Goal: Information Seeking & Learning: Learn about a topic

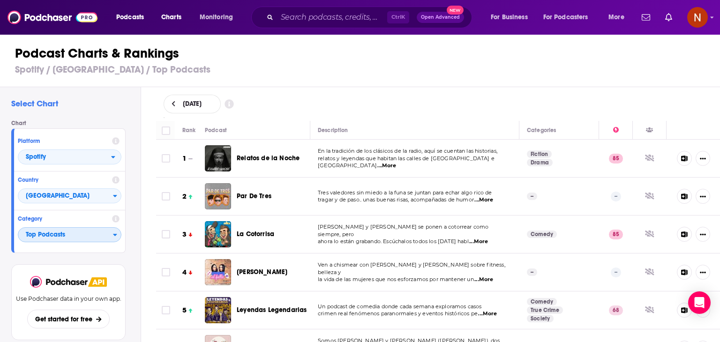
click at [85, 232] on span "Top Podcasts" at bounding box center [65, 235] width 95 height 16
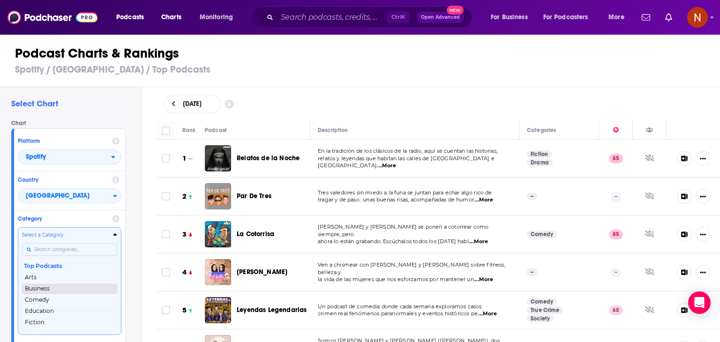
click at [67, 290] on button "Business" at bounding box center [69, 288] width 95 height 11
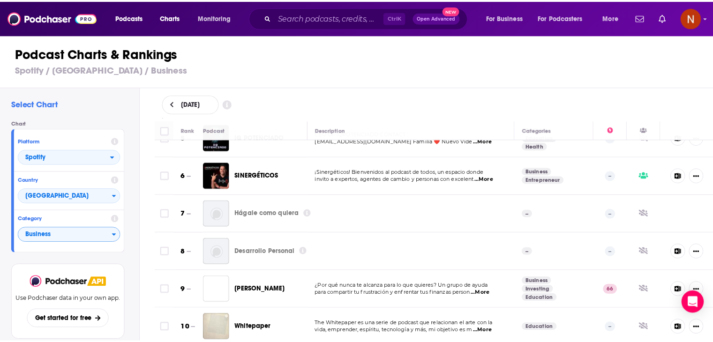
scroll to position [172, 0]
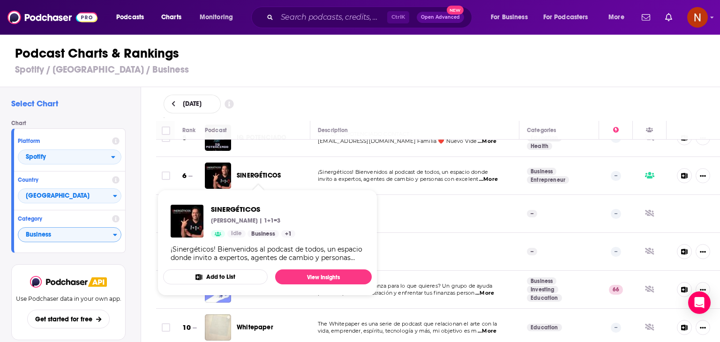
click at [271, 175] on span "SINERGÉTICOS" at bounding box center [259, 175] width 44 height 8
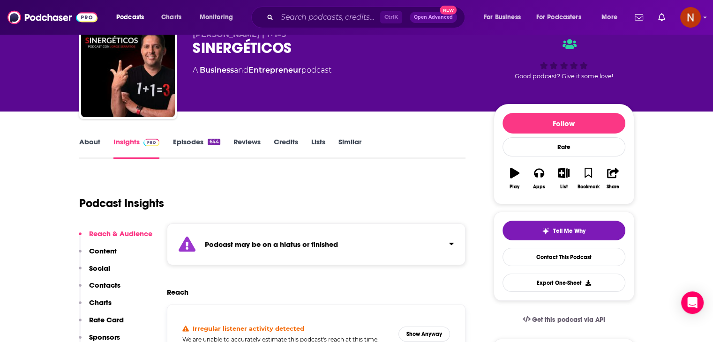
scroll to position [41, 0]
click at [194, 143] on link "Episodes 644" at bounding box center [195, 148] width 47 height 22
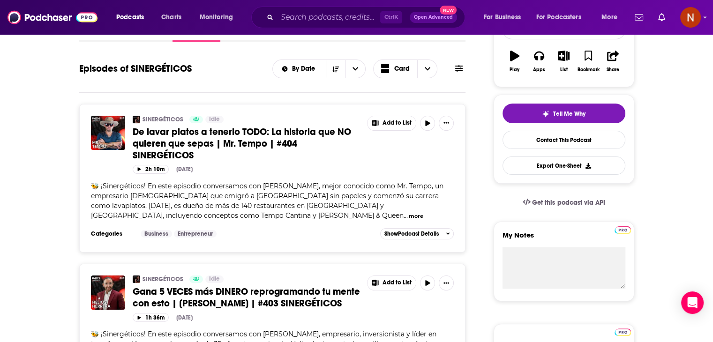
scroll to position [159, 0]
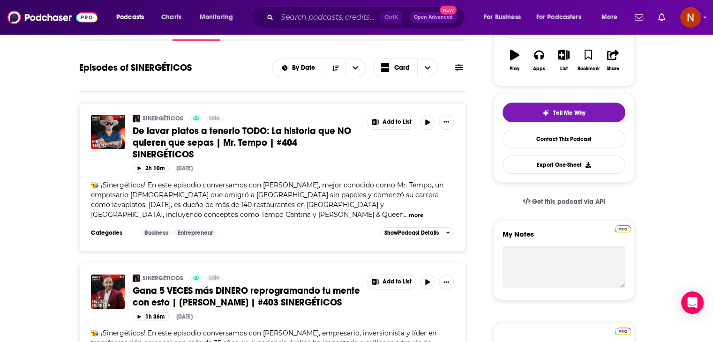
click at [409, 216] on button "more" at bounding box center [416, 215] width 15 height 8
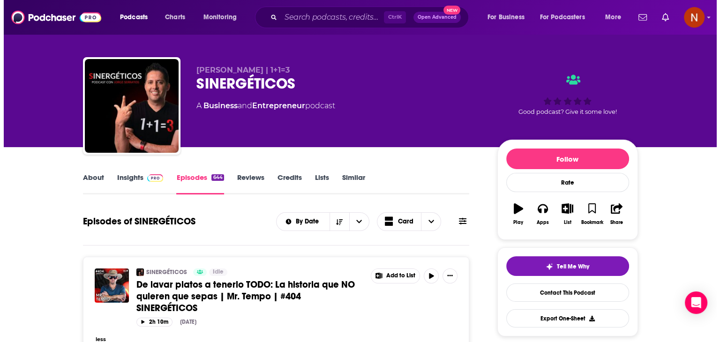
scroll to position [0, 0]
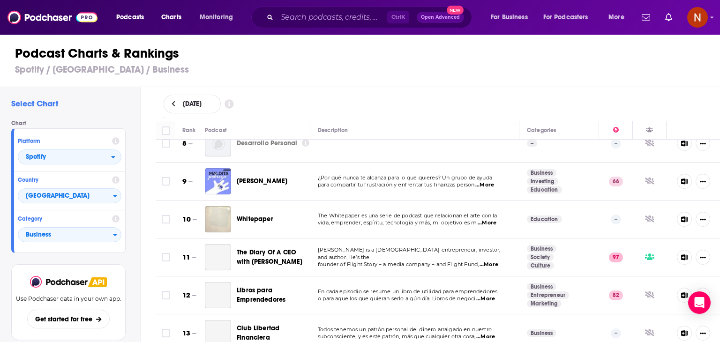
scroll to position [290, 0]
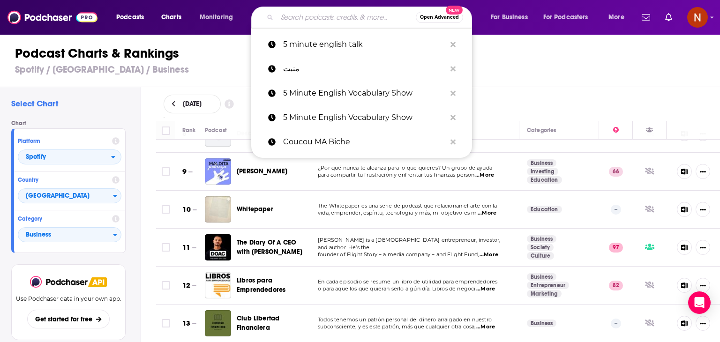
click at [318, 22] on input "Search podcasts, credits, & more..." at bounding box center [346, 17] width 139 height 15
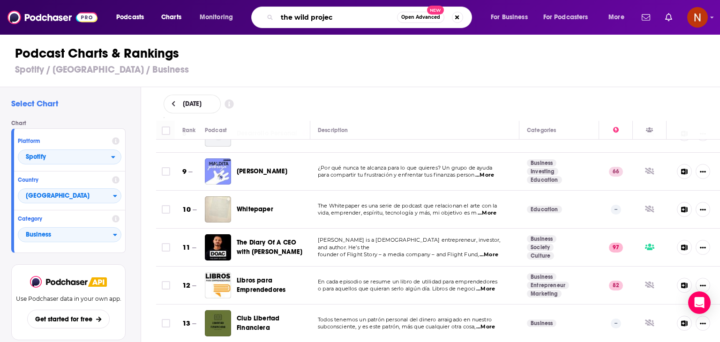
type input "the wild project"
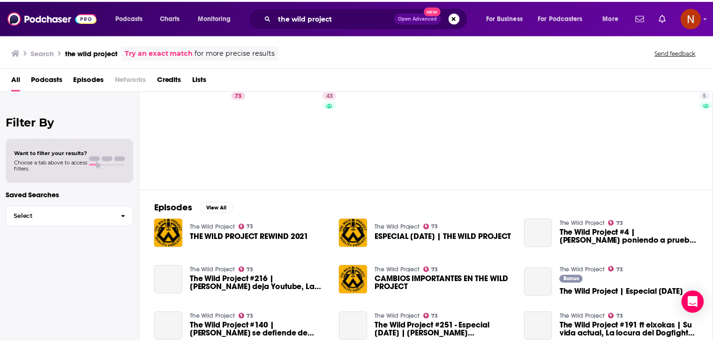
scroll to position [34, 0]
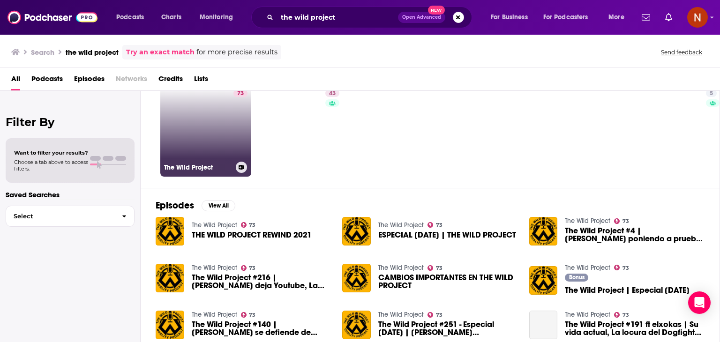
click at [208, 147] on link "73 The Wild Project" at bounding box center [205, 131] width 91 height 91
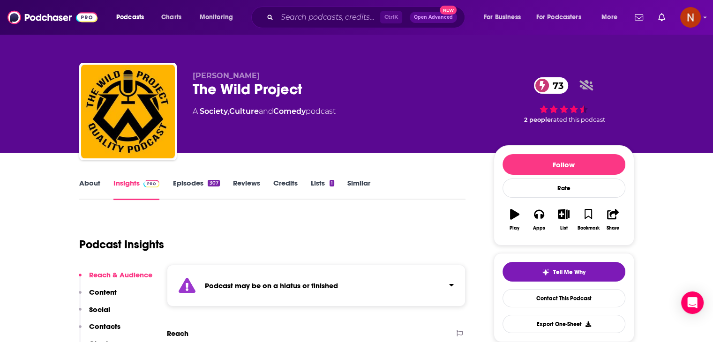
click at [196, 183] on link "Episodes 307" at bounding box center [195, 190] width 47 height 22
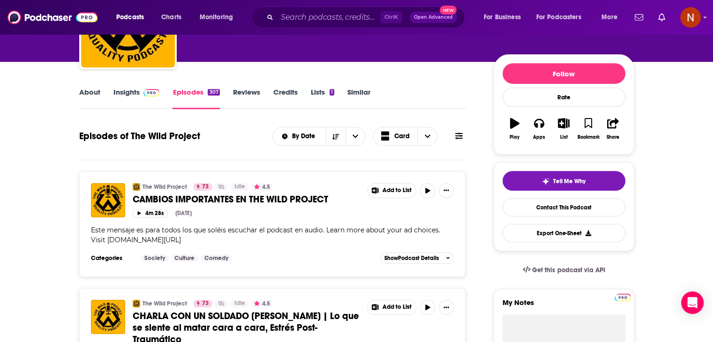
scroll to position [91, 0]
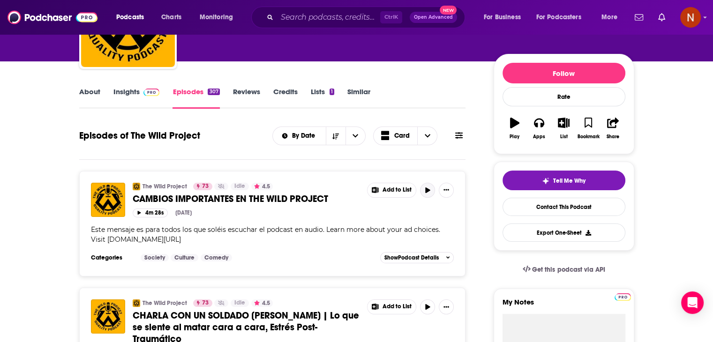
click at [424, 188] on icon "button" at bounding box center [427, 190] width 7 height 6
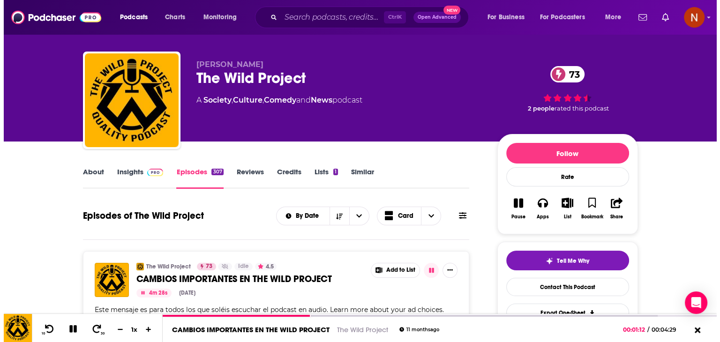
scroll to position [0, 0]
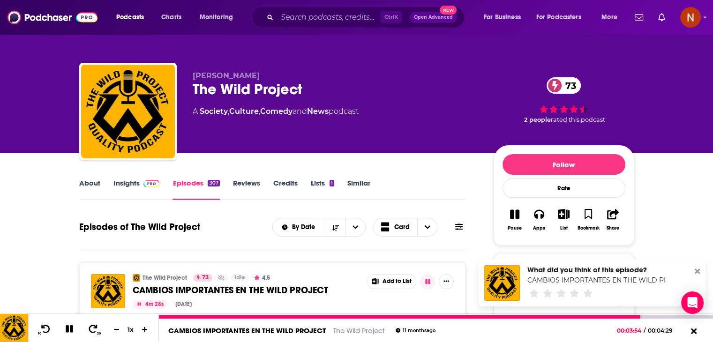
click at [69, 328] on icon at bounding box center [69, 329] width 11 height 8
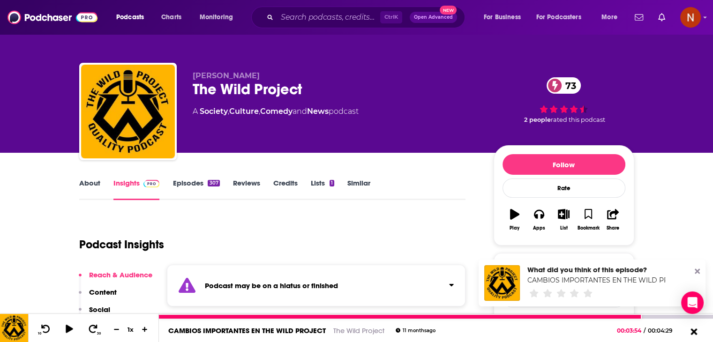
click at [695, 334] on icon at bounding box center [693, 331] width 7 height 7
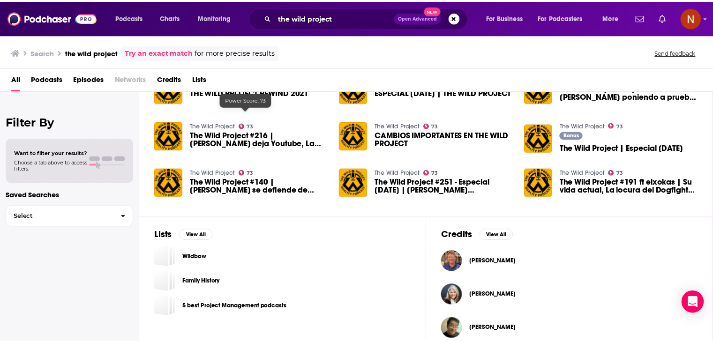
scroll to position [186, 0]
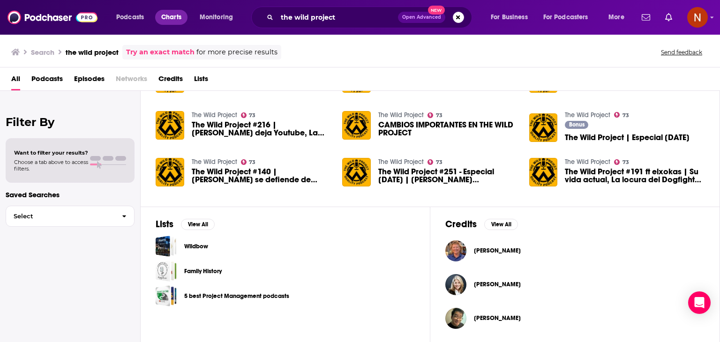
click at [171, 19] on span "Charts" at bounding box center [171, 17] width 20 height 13
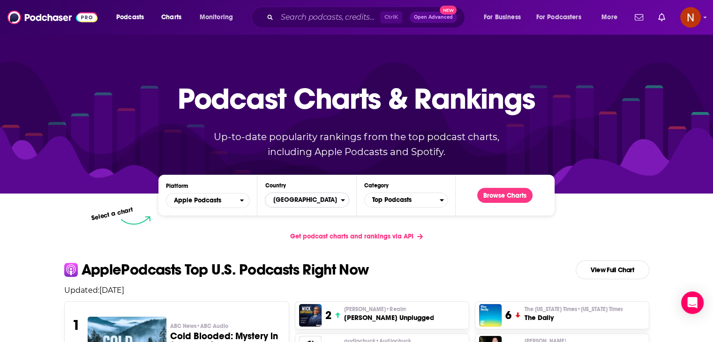
click at [338, 197] on span "[GEOGRAPHIC_DATA]" at bounding box center [302, 200] width 75 height 16
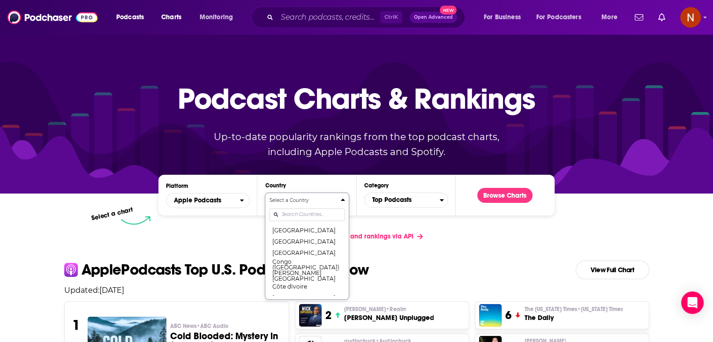
scroll to position [44, 0]
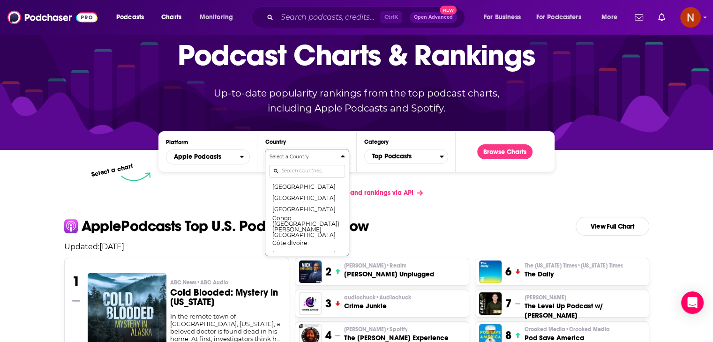
click at [293, 214] on div "Select a Country [GEOGRAPHIC_DATA] [GEOGRAPHIC_DATA] [GEOGRAPHIC_DATA] [GEOGRAP…" at bounding box center [306, 202] width 75 height 99
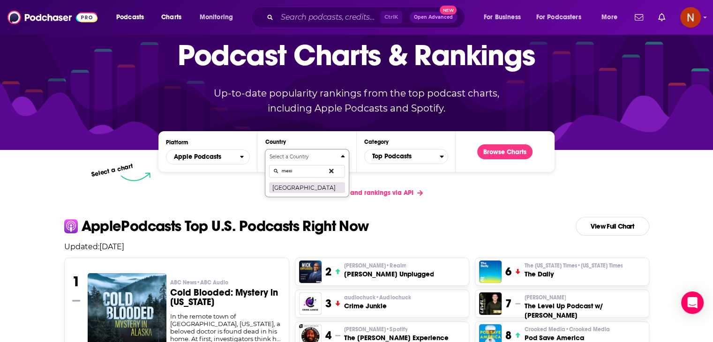
type input "mexi"
click at [285, 188] on button "[GEOGRAPHIC_DATA]" at bounding box center [306, 187] width 75 height 11
click at [395, 157] on span "Top Podcasts" at bounding box center [402, 157] width 75 height 16
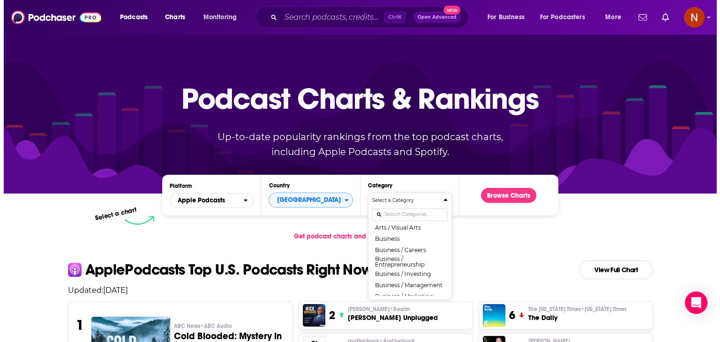
scroll to position [82, 0]
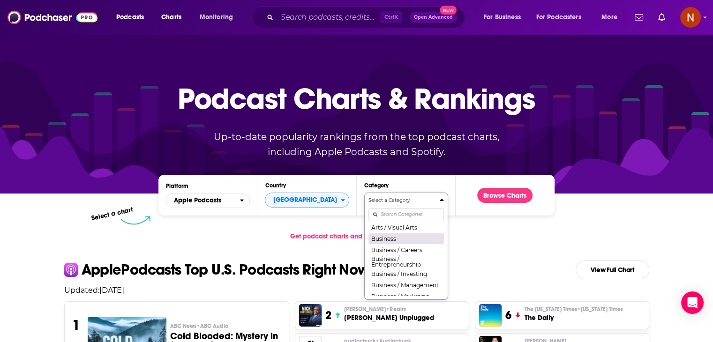
click at [396, 240] on button "Business" at bounding box center [405, 238] width 75 height 11
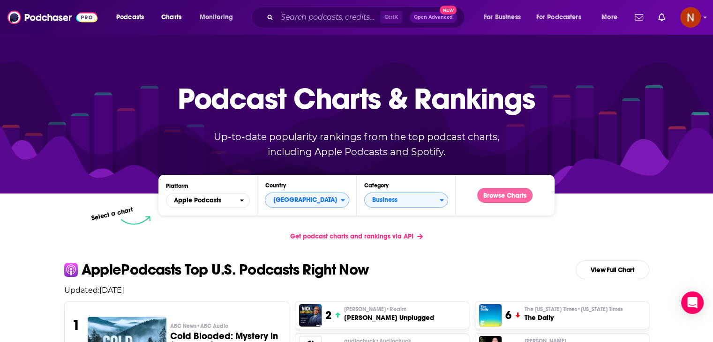
click at [513, 198] on button "Browse Charts" at bounding box center [504, 195] width 55 height 15
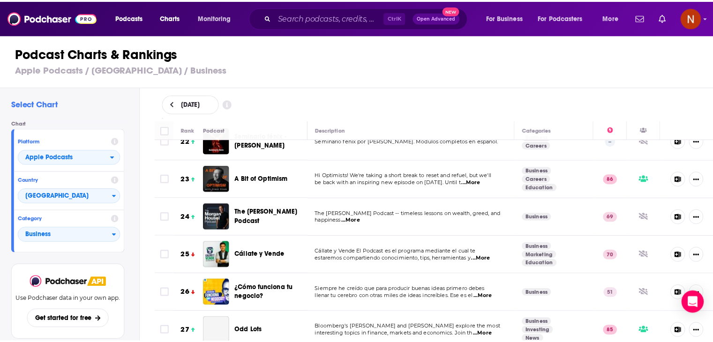
scroll to position [814, 0]
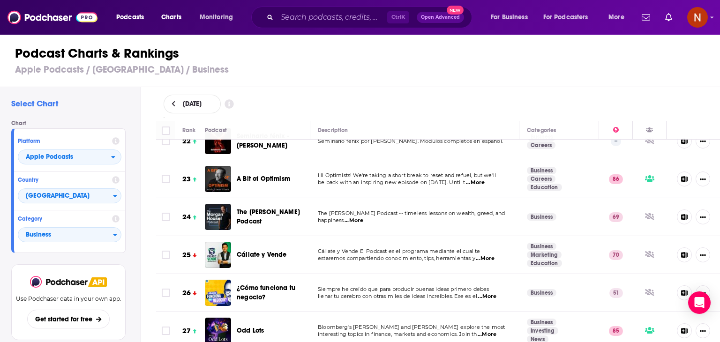
click at [269, 251] on span "Cállate y Vende" at bounding box center [262, 255] width 50 height 8
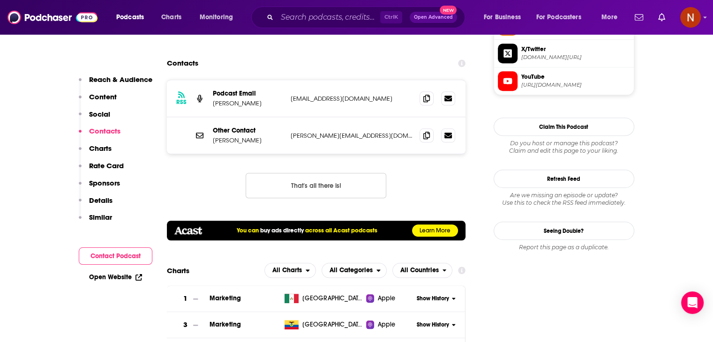
scroll to position [843, 0]
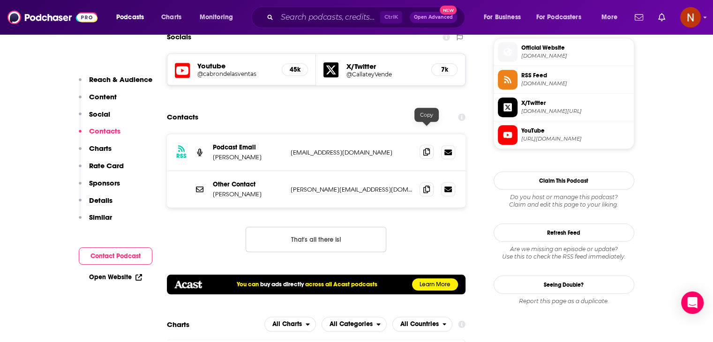
click at [424, 148] on icon at bounding box center [426, 151] width 7 height 7
click at [429, 185] on icon at bounding box center [426, 188] width 7 height 7
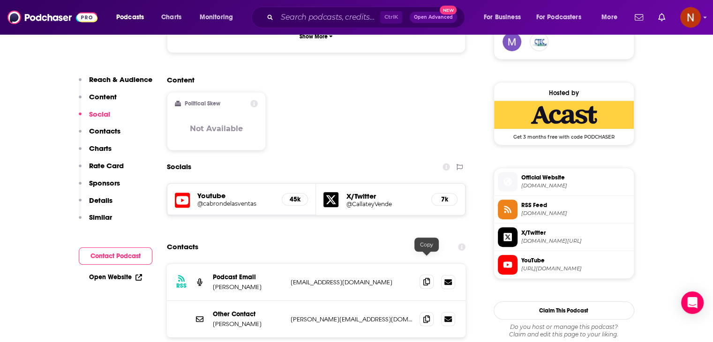
click at [425, 278] on icon at bounding box center [426, 281] width 7 height 7
click at [427, 315] on icon at bounding box center [426, 318] width 7 height 7
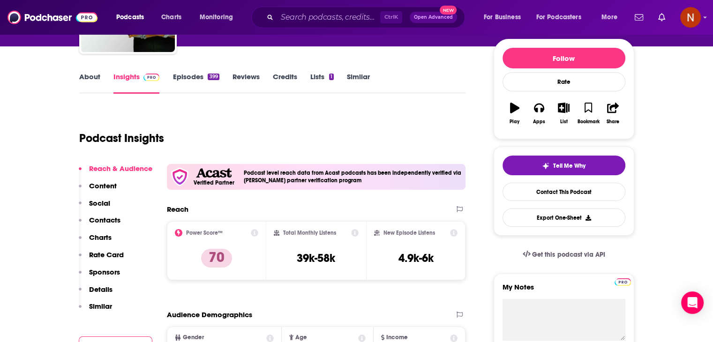
scroll to position [0, 0]
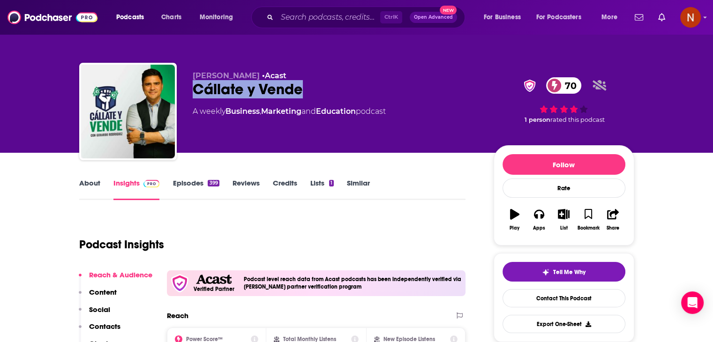
drag, startPoint x: 304, startPoint y: 87, endPoint x: 195, endPoint y: 86, distance: 109.2
click at [195, 86] on div "Cállate y Vende 70" at bounding box center [336, 89] width 286 height 18
copy h2 "Cállate y Vende"
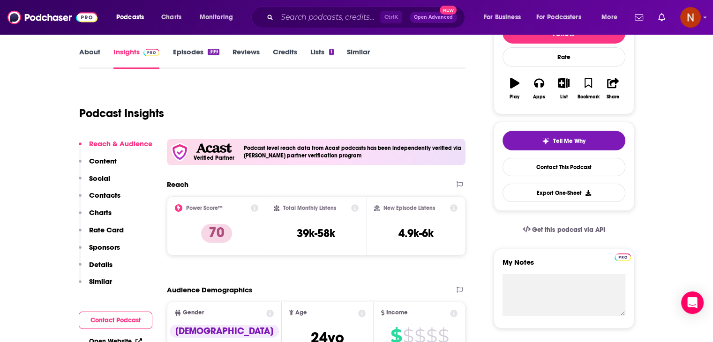
scroll to position [133, 0]
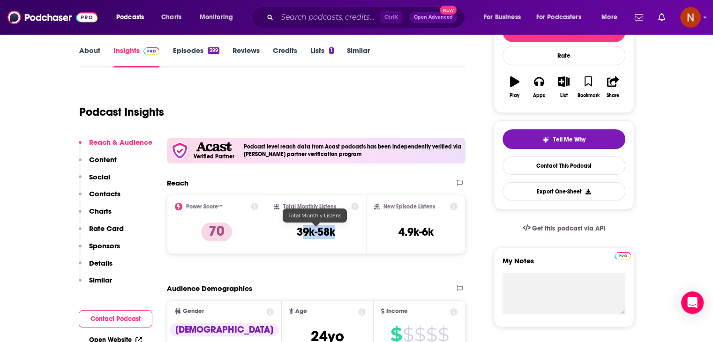
drag, startPoint x: 301, startPoint y: 229, endPoint x: 352, endPoint y: 226, distance: 51.6
click at [352, 226] on div "Total Monthly Listens 39k-58k" at bounding box center [316, 224] width 85 height 43
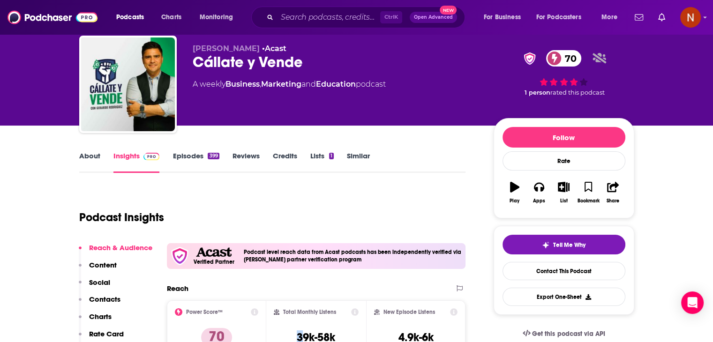
scroll to position [0, 0]
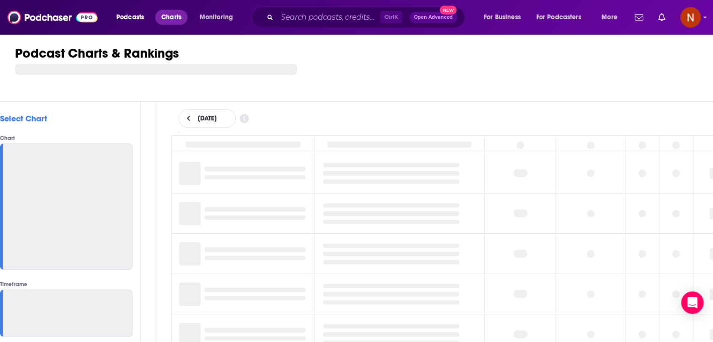
click at [181, 17] on span "Charts" at bounding box center [171, 17] width 20 height 13
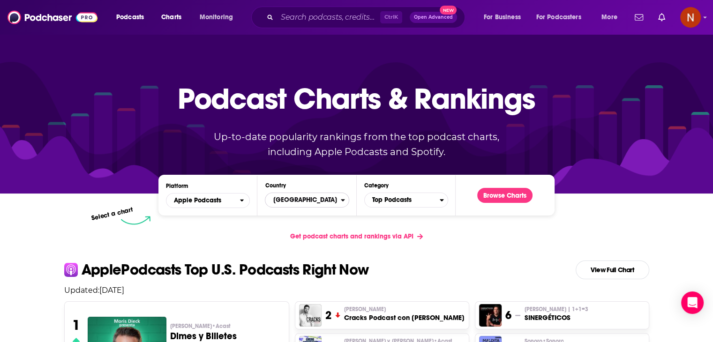
click at [327, 200] on span "[GEOGRAPHIC_DATA]" at bounding box center [302, 200] width 75 height 16
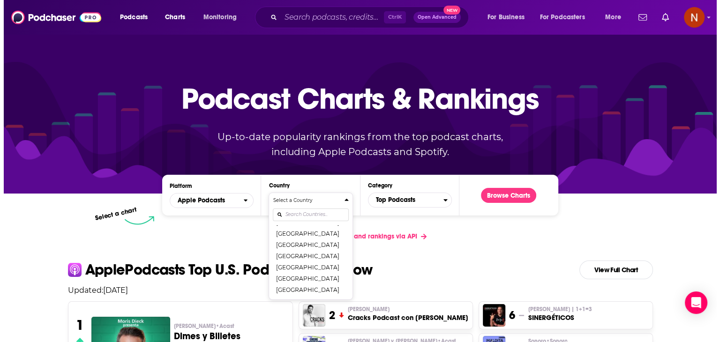
scroll to position [172, 0]
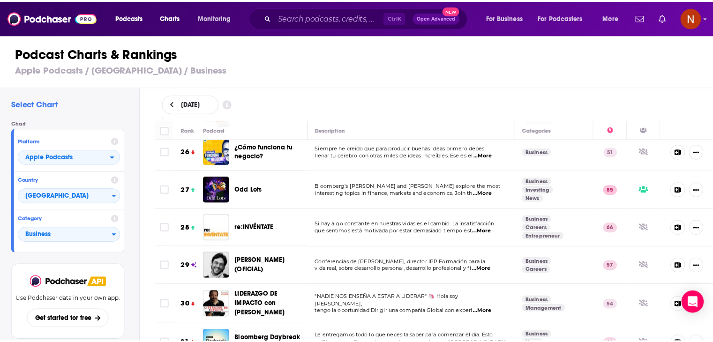
scroll to position [1043, 0]
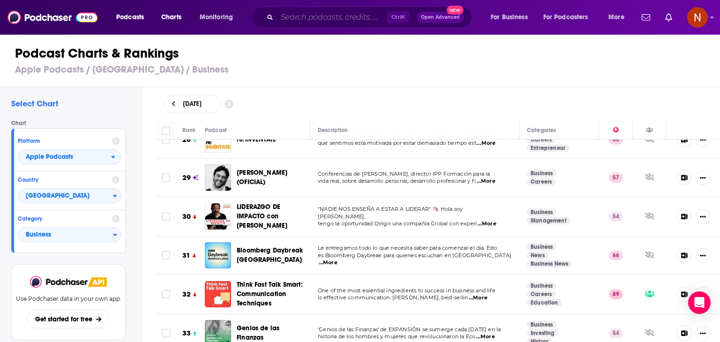
click at [320, 11] on input "Search podcasts, credits, & more..." at bounding box center [332, 17] width 110 height 15
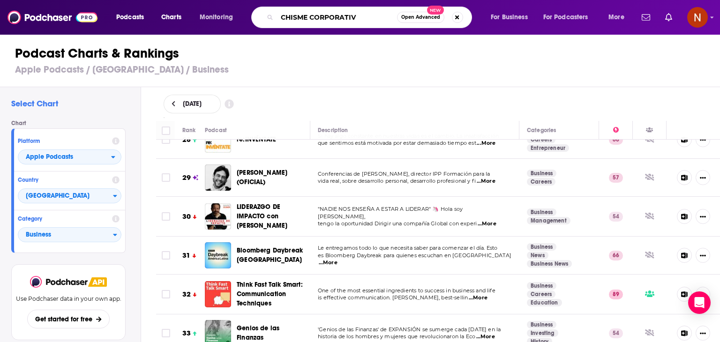
type input "CHISME CORPORATIVO"
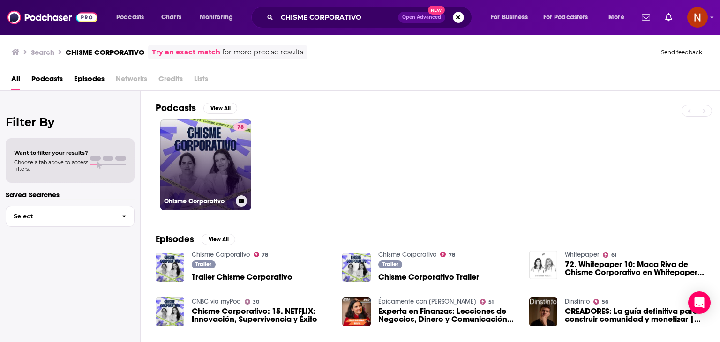
click at [197, 153] on link "78 Chisme Corporativo" at bounding box center [205, 164] width 91 height 91
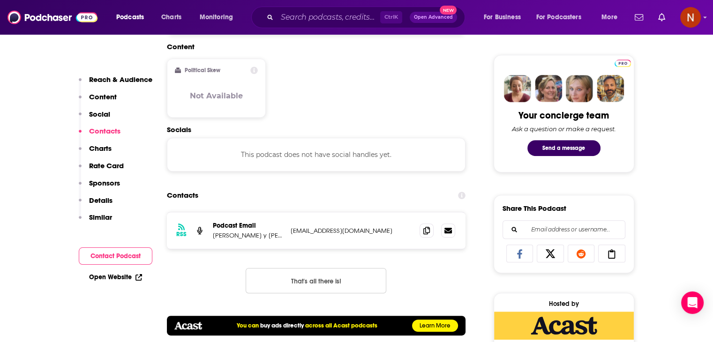
scroll to position [547, 0]
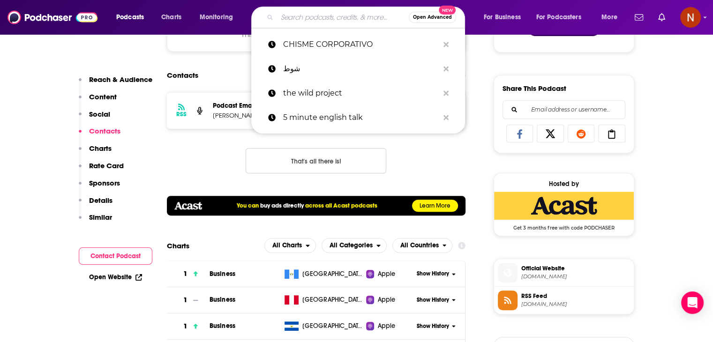
click at [329, 17] on input "Search podcasts, credits, & more..." at bounding box center [343, 17] width 132 height 15
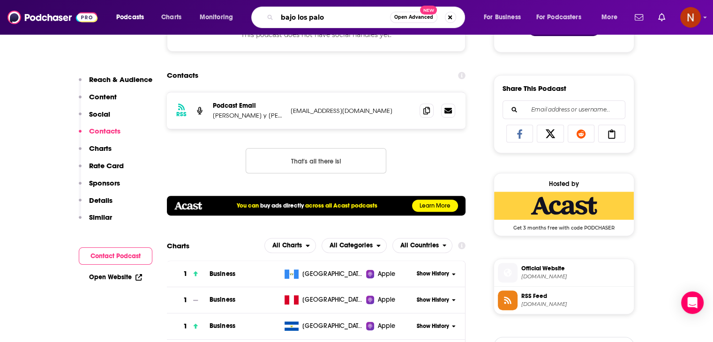
type input "bajo los palos"
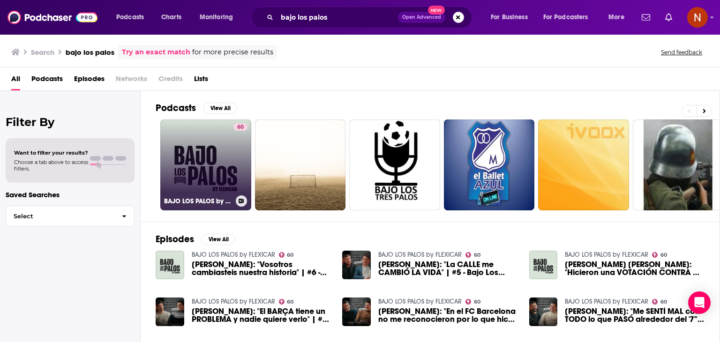
click at [191, 189] on link "60 BAJO LOS PALOS by FLEXICAR" at bounding box center [205, 164] width 91 height 91
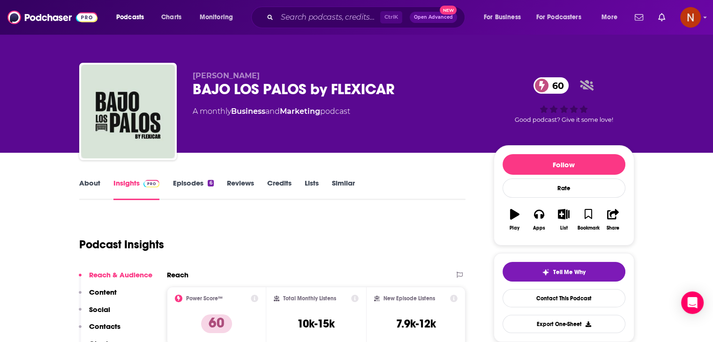
click at [199, 189] on link "Episodes 6" at bounding box center [192, 190] width 41 height 22
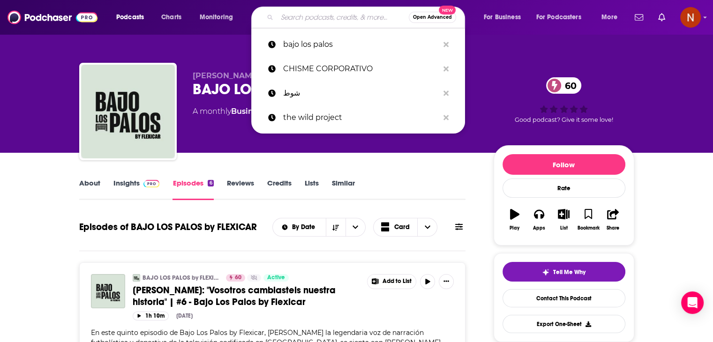
click at [327, 18] on input "Search podcasts, credits, & more..." at bounding box center [343, 17] width 132 height 15
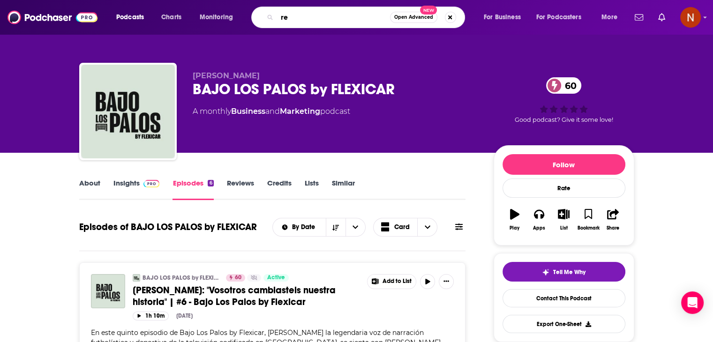
type input "r"
type input "re-inventate"
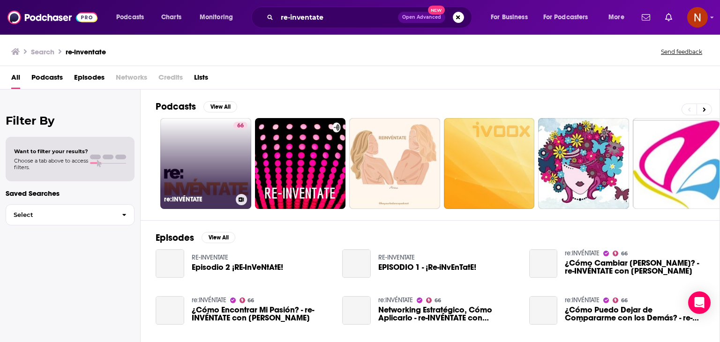
click at [169, 138] on link "66 re:INVÉNTATE" at bounding box center [205, 163] width 91 height 91
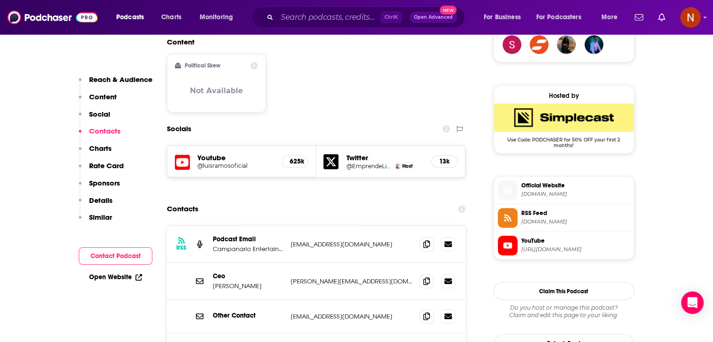
scroll to position [712, 0]
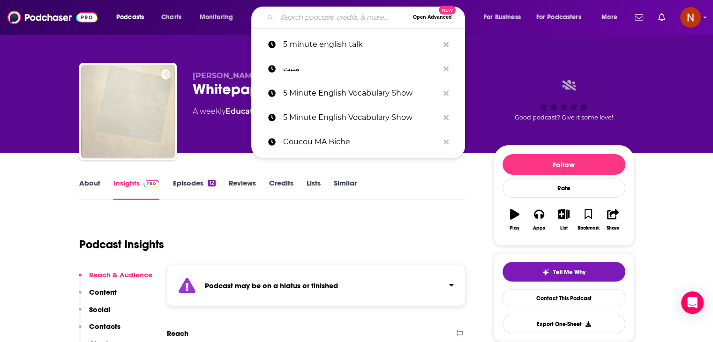
click at [331, 21] on input "Search podcasts, credits, & more..." at bounding box center [343, 17] width 132 height 15
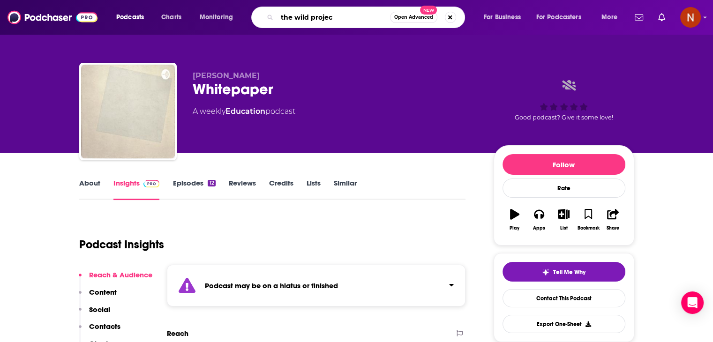
type input "the wild project"
